Goal: Task Accomplishment & Management: Manage account settings

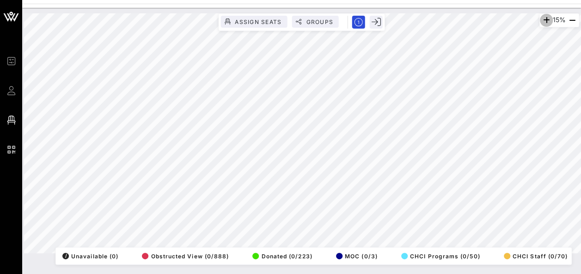
click at [546, 20] on icon "button" at bounding box center [545, 20] width 11 height 11
click at [546, 20] on icon "button" at bounding box center [544, 20] width 11 height 11
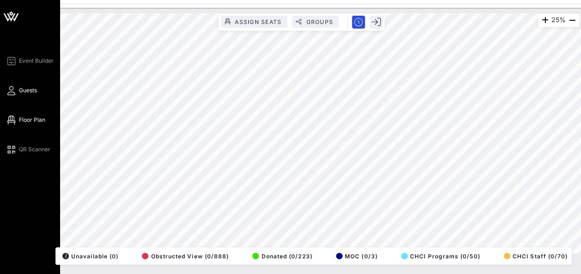
click at [28, 87] on span "Guests" at bounding box center [28, 90] width 18 height 8
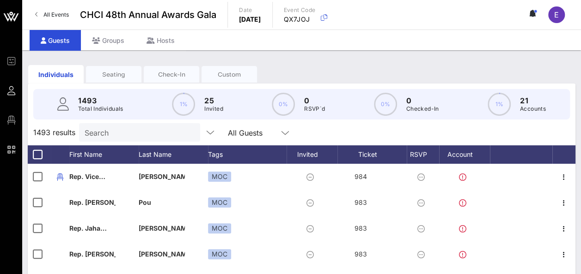
click at [552, 18] on div "E" at bounding box center [556, 14] width 17 height 17
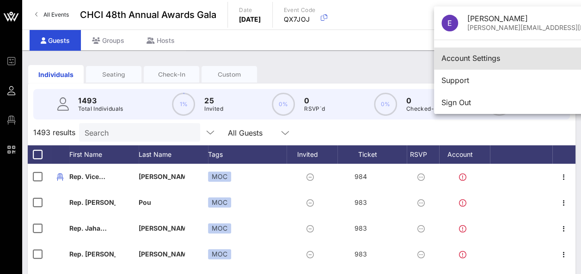
click at [475, 56] on div "Account Settings" at bounding box center [536, 58] width 190 height 9
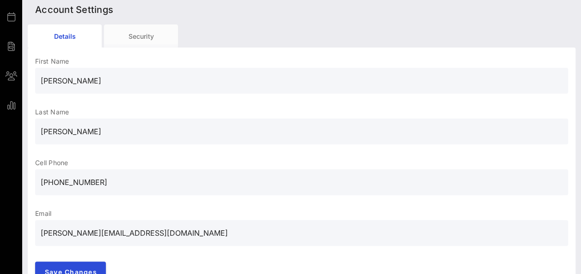
scroll to position [67, 0]
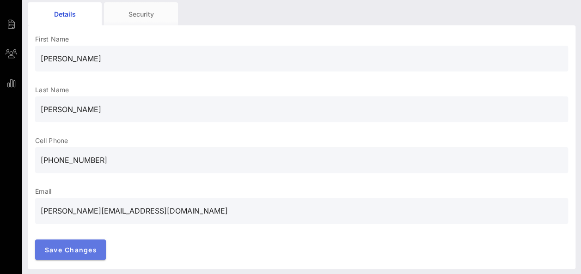
click at [87, 244] on button "Save Changes" at bounding box center [70, 250] width 71 height 20
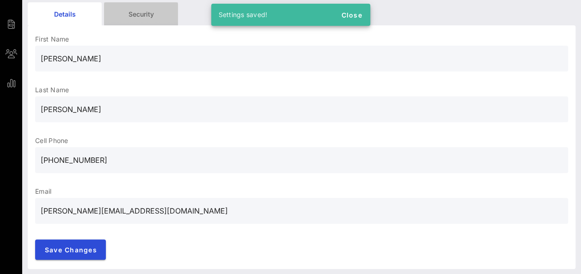
click at [143, 15] on div "Security" at bounding box center [141, 13] width 74 height 23
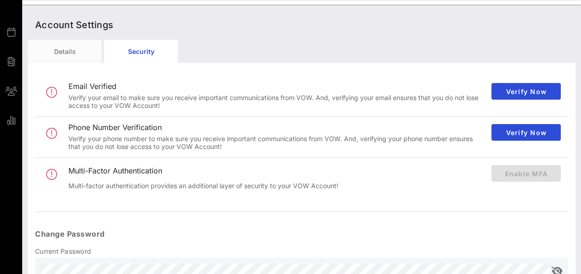
scroll to position [0, 0]
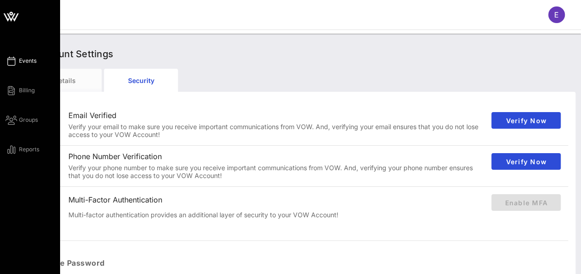
click at [28, 60] on span "Events" at bounding box center [28, 61] width 18 height 8
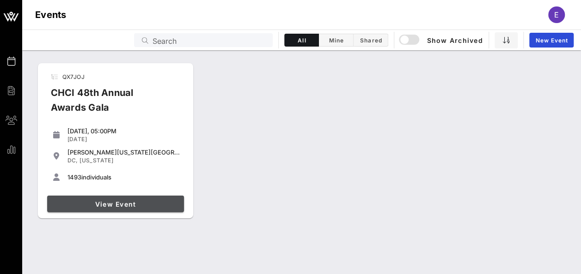
click at [115, 203] on span "View Event" at bounding box center [115, 204] width 129 height 8
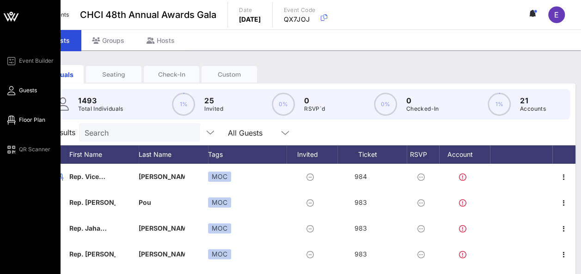
click at [28, 117] on span "Floor Plan" at bounding box center [32, 120] width 26 height 8
